Goal: Task Accomplishment & Management: Complete application form

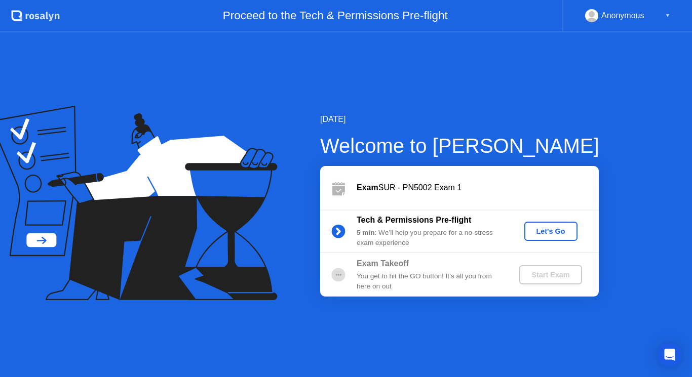
click at [350, 324] on div "[DATE] Welcome to [PERSON_NAME] Exam SUR - PN5002 Exam 1 Tech & Permissions Pre…" at bounding box center [346, 204] width 692 height 345
click at [546, 237] on button "Let's Go" at bounding box center [550, 231] width 53 height 19
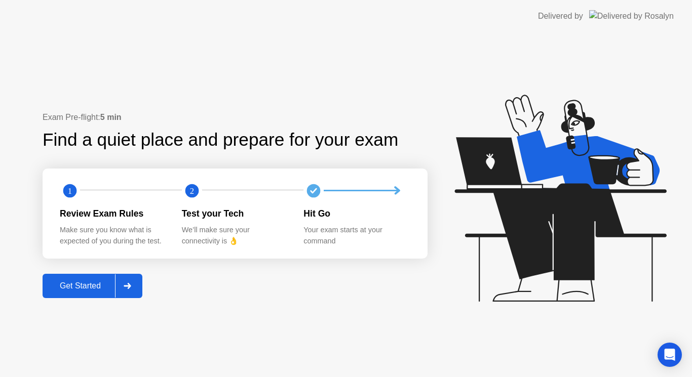
click at [70, 282] on div "Get Started" at bounding box center [80, 285] width 69 height 9
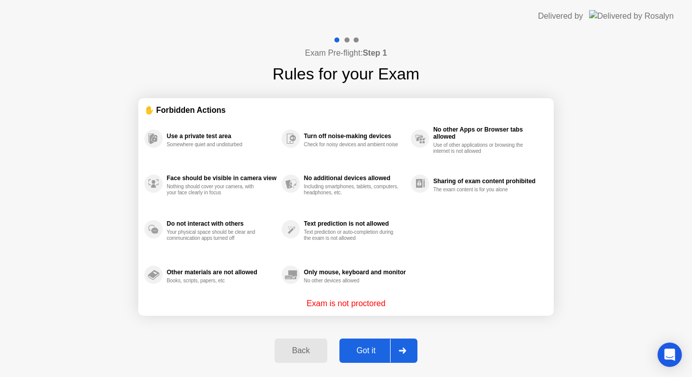
click at [355, 352] on div "Got it" at bounding box center [366, 350] width 48 height 9
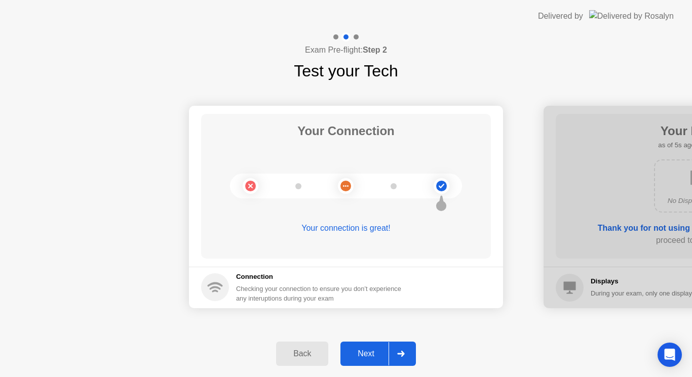
click at [355, 352] on div "Next" at bounding box center [365, 353] width 45 height 9
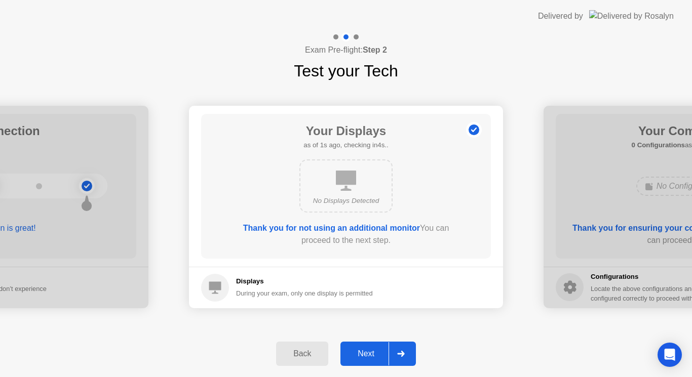
click at [355, 352] on div "Next" at bounding box center [365, 353] width 45 height 9
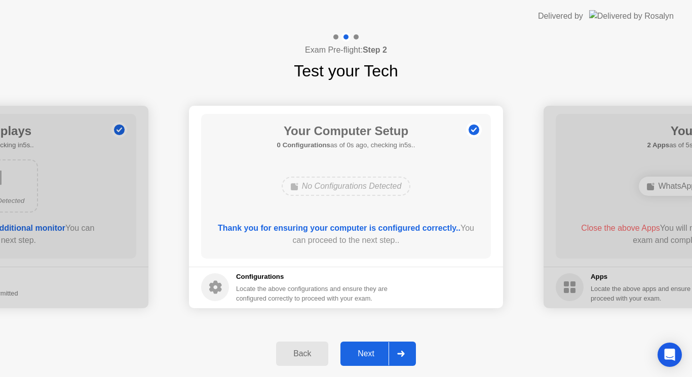
click at [355, 352] on div "Next" at bounding box center [365, 353] width 45 height 9
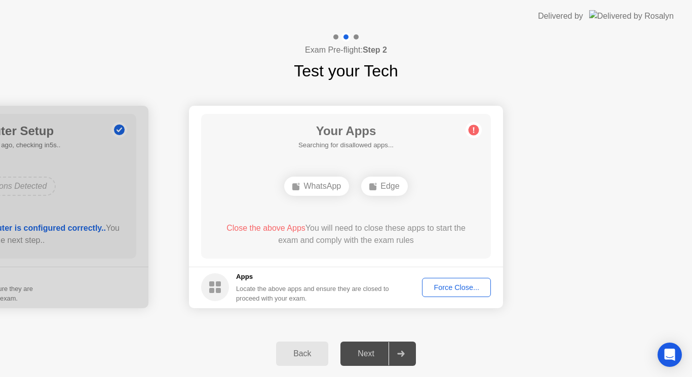
click at [355, 352] on div "Next" at bounding box center [365, 353] width 45 height 9
click at [454, 287] on div "Force Close..." at bounding box center [456, 287] width 62 height 8
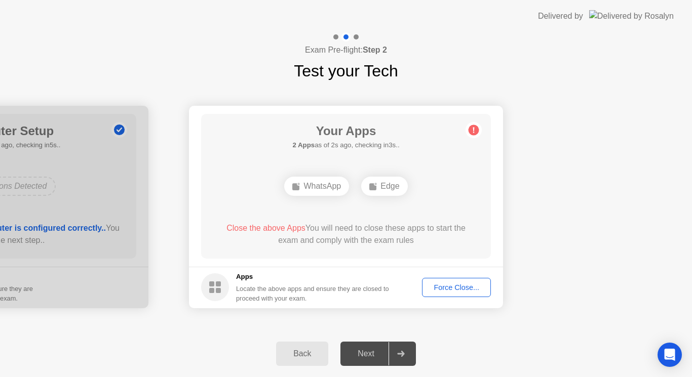
click at [458, 284] on div "Force Close..." at bounding box center [456, 287] width 62 height 8
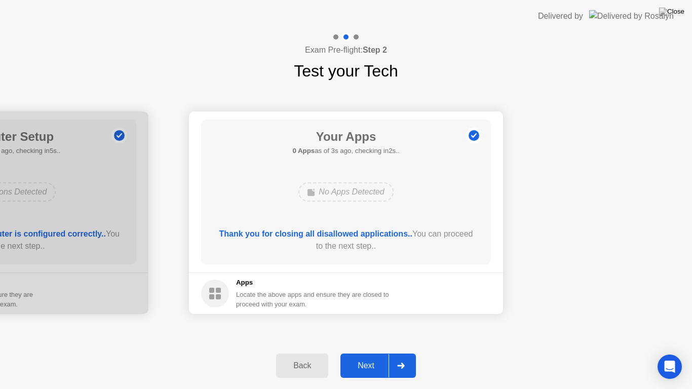
click at [369, 362] on div "Next" at bounding box center [365, 365] width 45 height 9
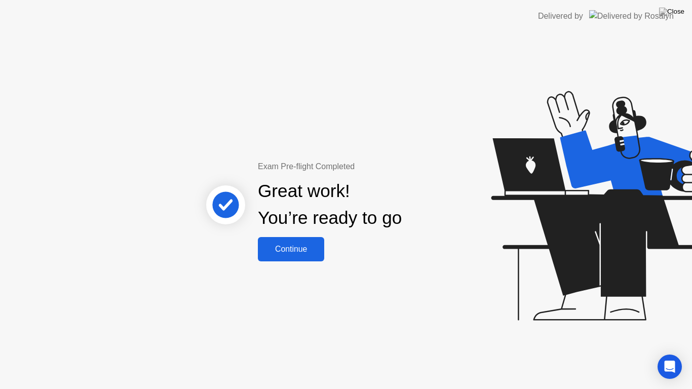
click at [294, 245] on div "Continue" at bounding box center [291, 249] width 60 height 9
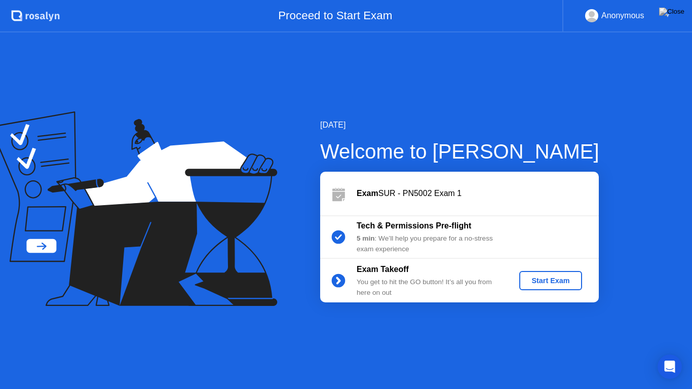
click at [550, 277] on div "Start Exam" at bounding box center [550, 280] width 54 height 8
